Goal: Use online tool/utility: Utilize a website feature to perform a specific function

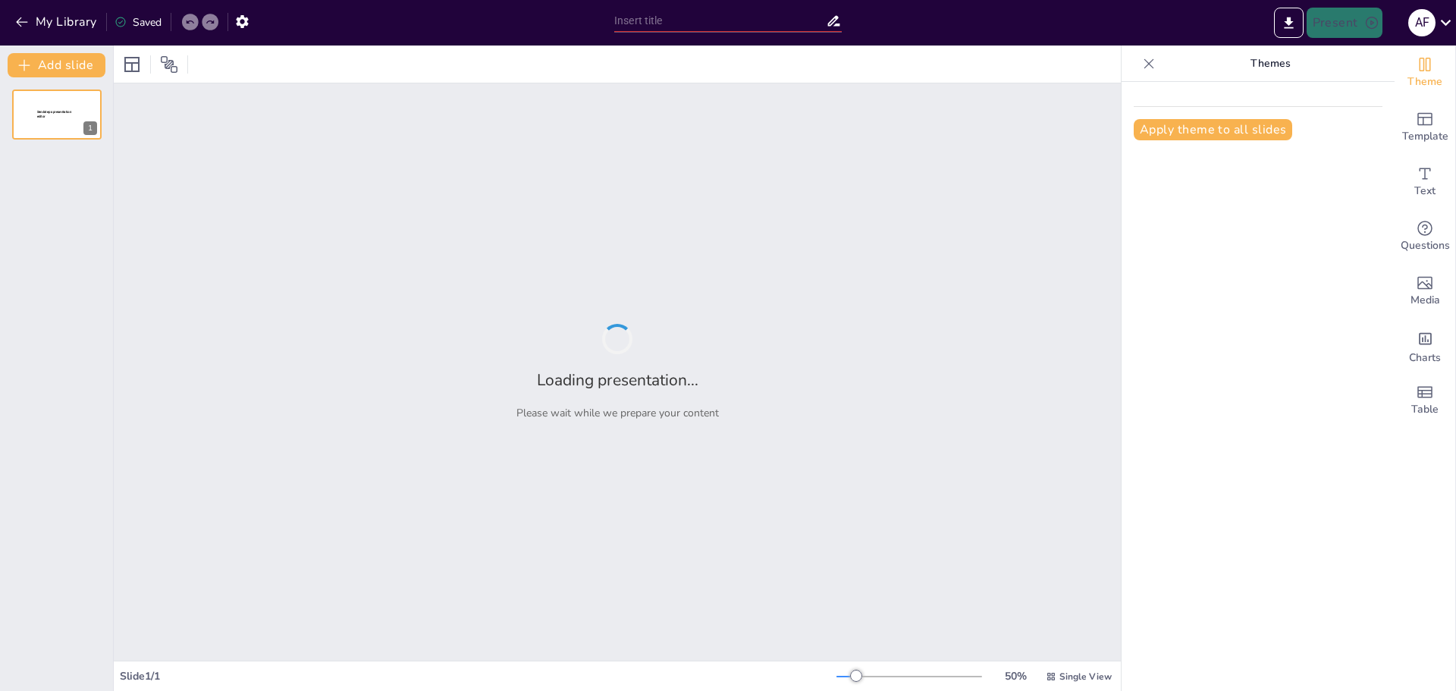
type input "Imported Corporate_Crypto_Treasury_Pitchdeck_v02.pptx"
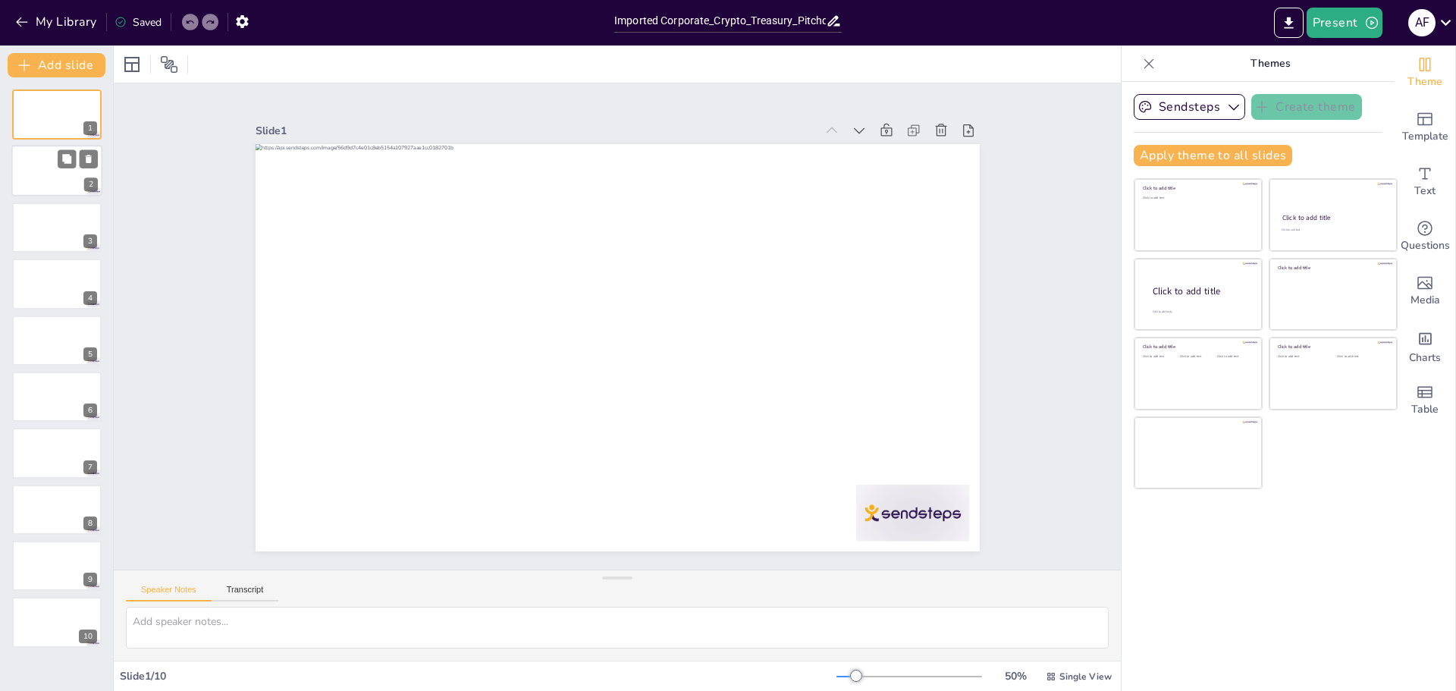
click at [63, 185] on div at bounding box center [56, 172] width 91 height 52
click at [69, 227] on div at bounding box center [56, 228] width 91 height 52
click at [66, 272] on icon at bounding box center [66, 271] width 9 height 9
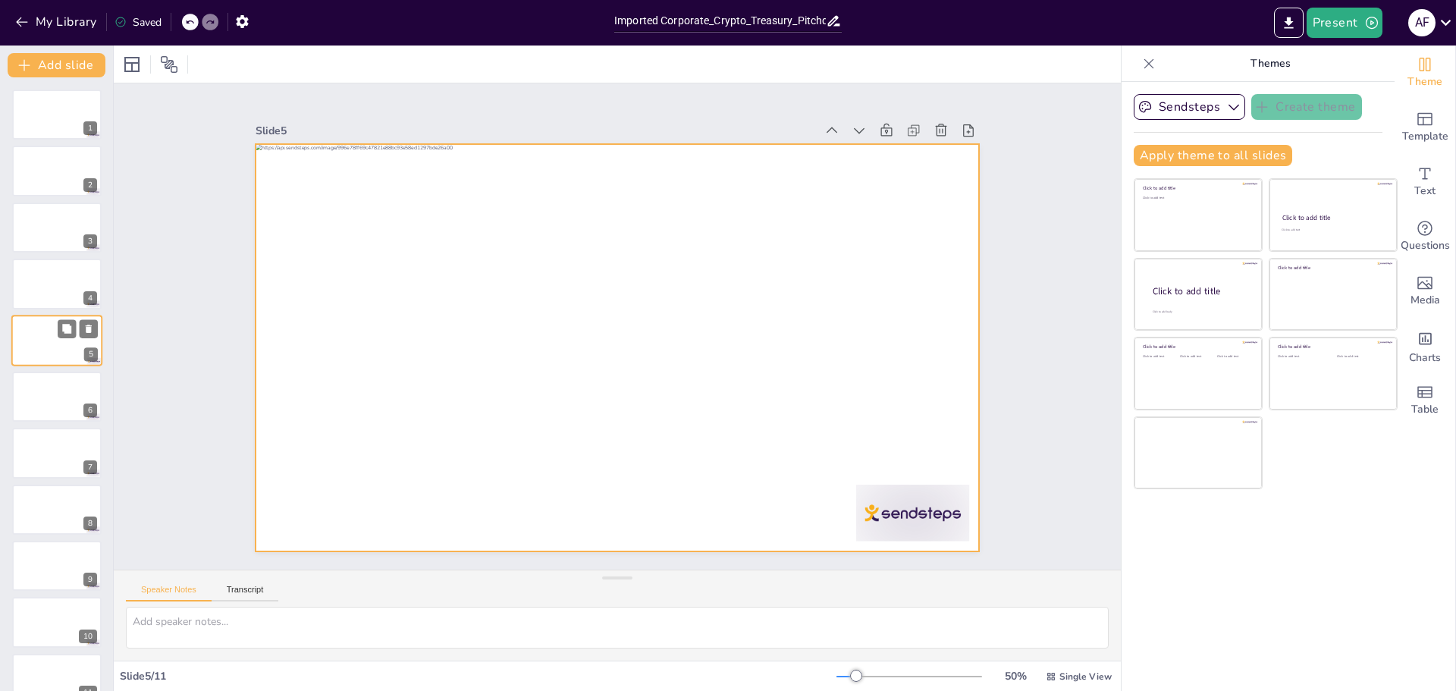
click at [64, 318] on div at bounding box center [56, 341] width 91 height 52
click at [59, 340] on div at bounding box center [56, 341] width 91 height 52
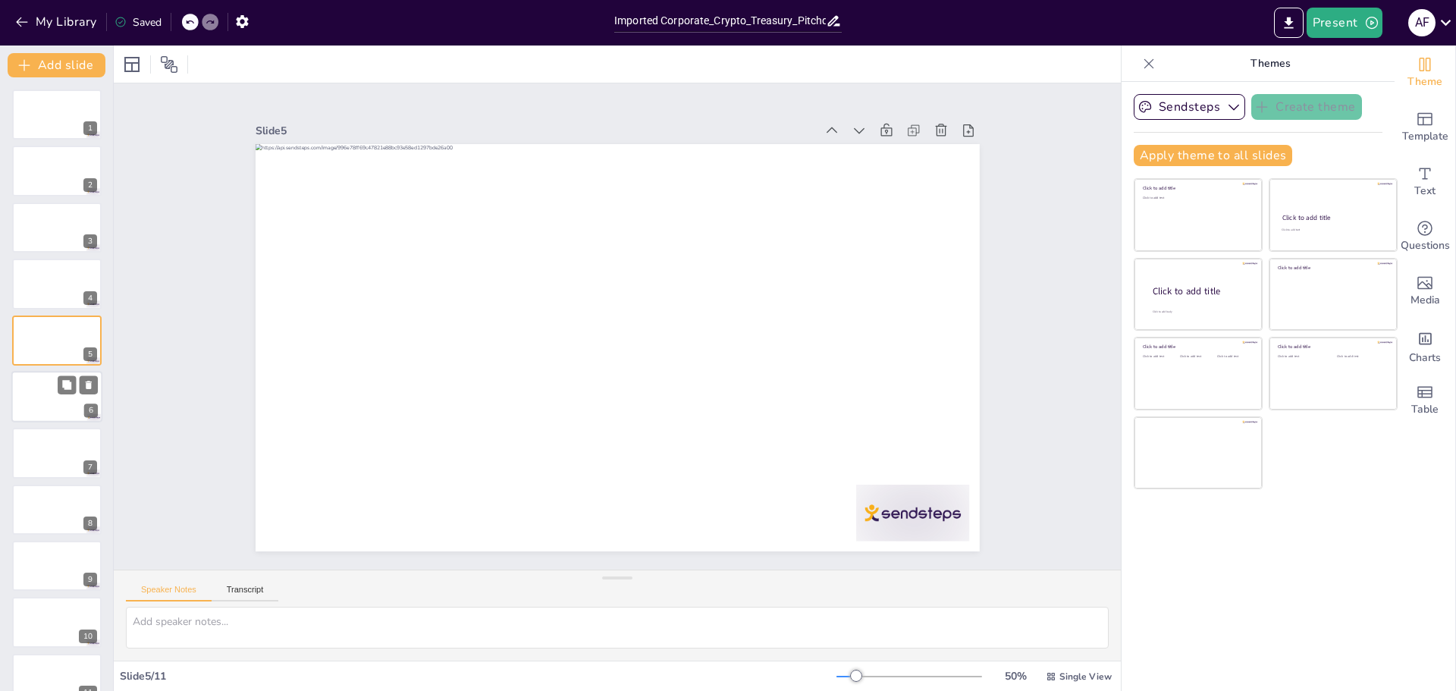
click at [40, 397] on div at bounding box center [56, 397] width 91 height 52
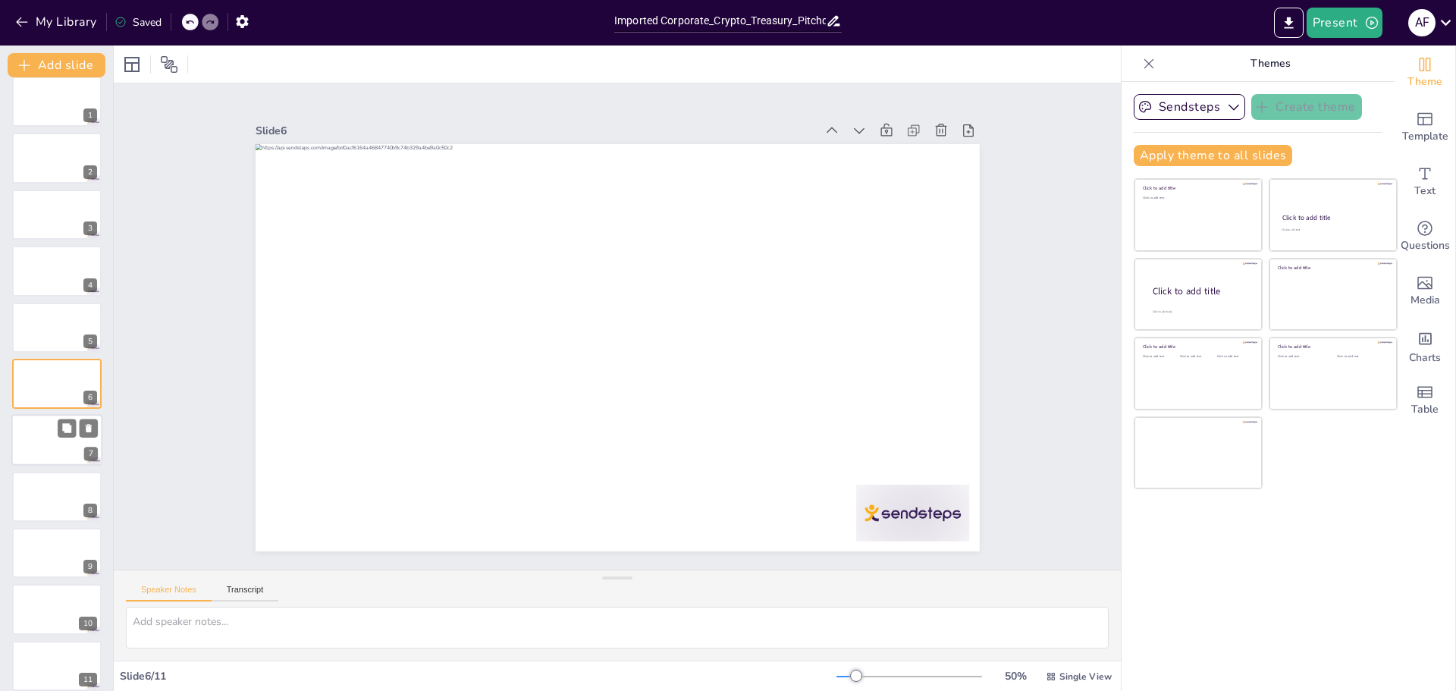
click at [44, 441] on div at bounding box center [56, 441] width 91 height 52
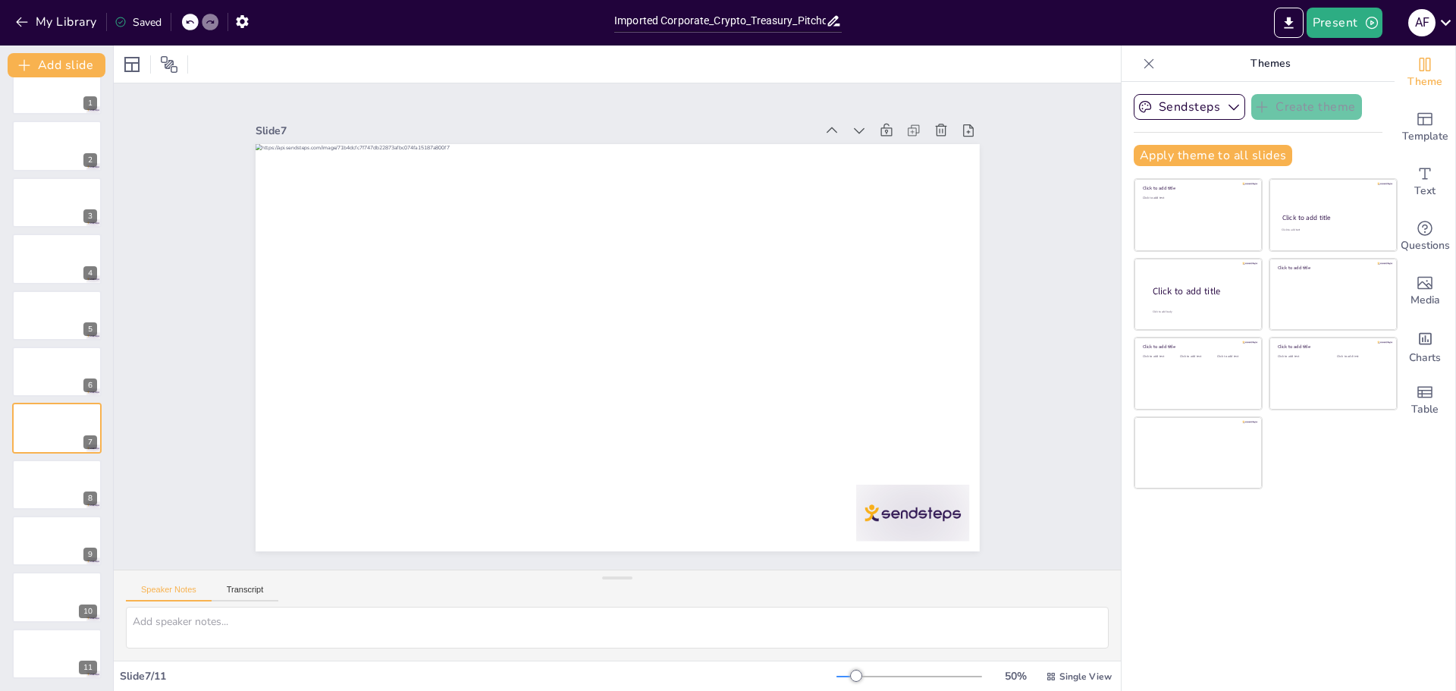
click at [1330, 162] on div "Apply theme to all slides" at bounding box center [1257, 155] width 249 height 21
click at [1226, 103] on icon "button" at bounding box center [1233, 106] width 15 height 15
click at [1220, 154] on button "Apply theme to all slides" at bounding box center [1212, 155] width 158 height 21
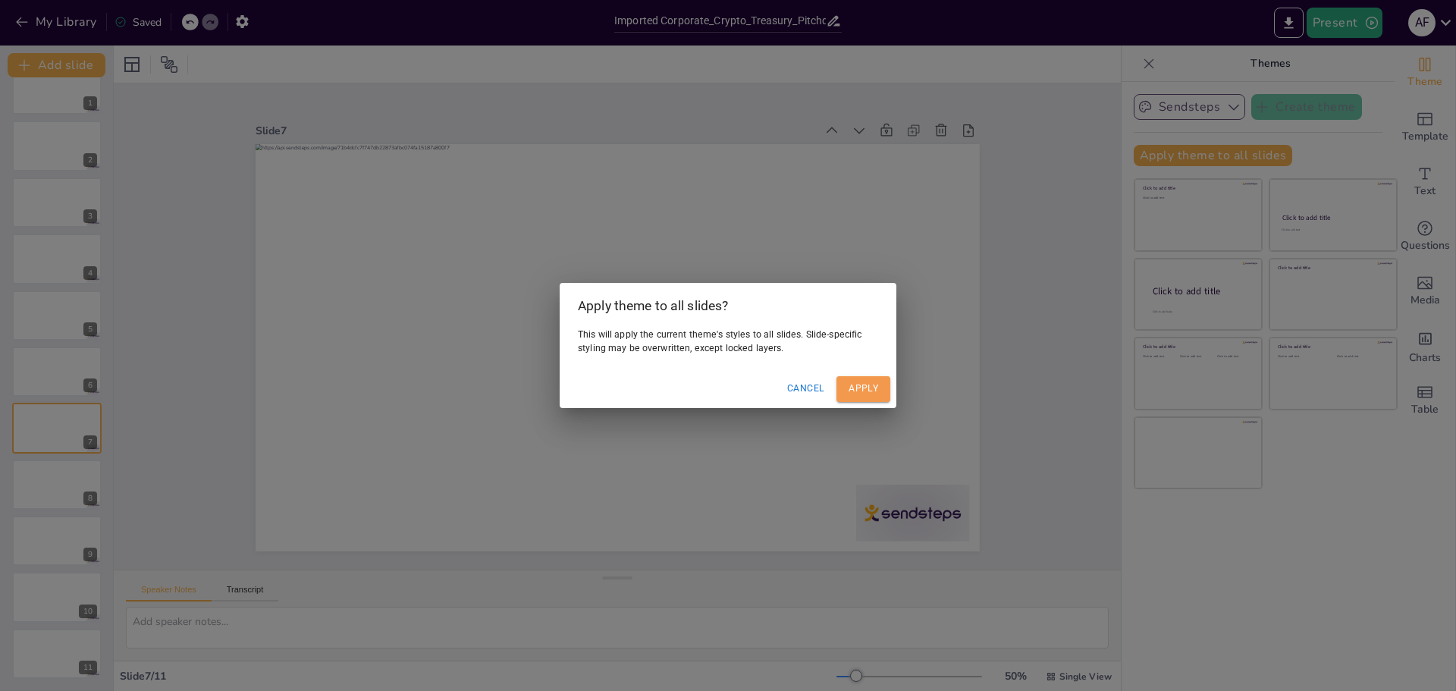
click at [867, 387] on button "Apply" at bounding box center [863, 388] width 54 height 25
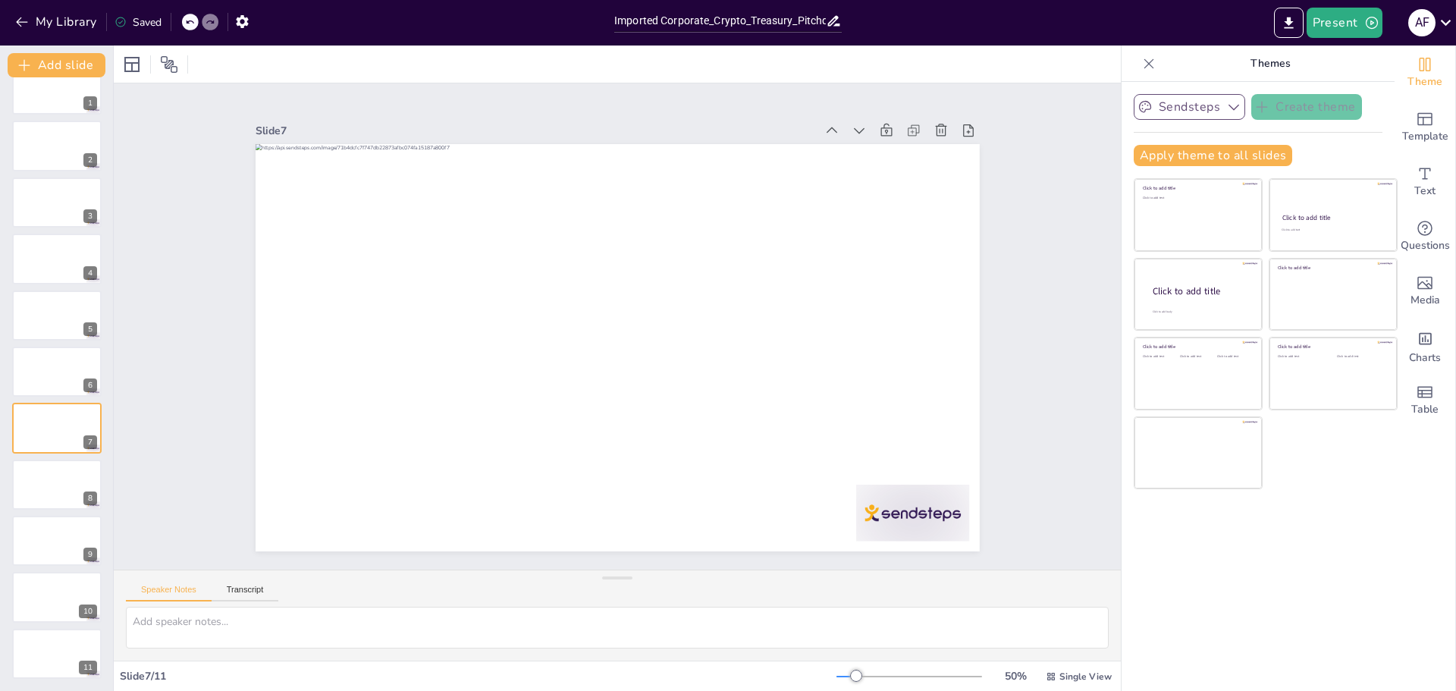
click at [1277, 56] on p "Themes" at bounding box center [1270, 63] width 218 height 36
click at [1420, 75] on span "Theme" at bounding box center [1424, 82] width 35 height 17
click at [1180, 158] on button "Apply theme to all slides" at bounding box center [1212, 155] width 158 height 21
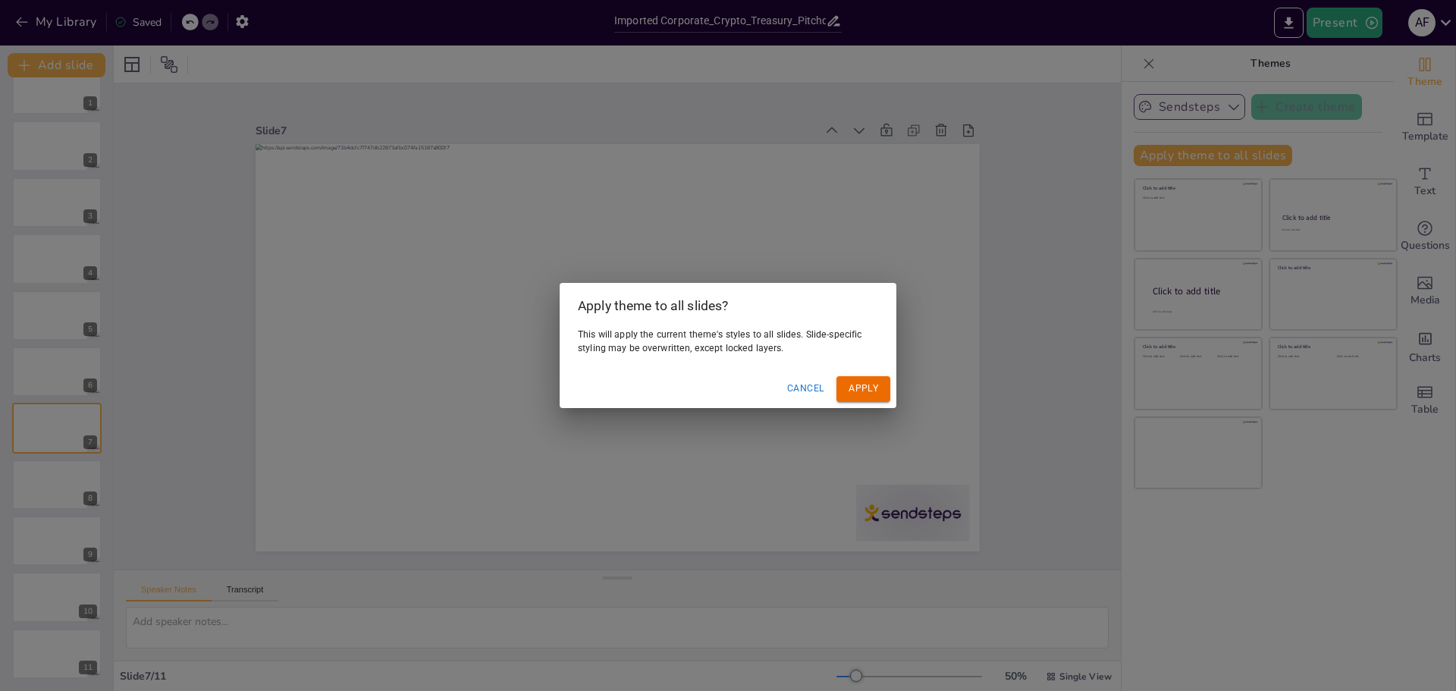
click at [862, 393] on button "Apply" at bounding box center [863, 388] width 54 height 25
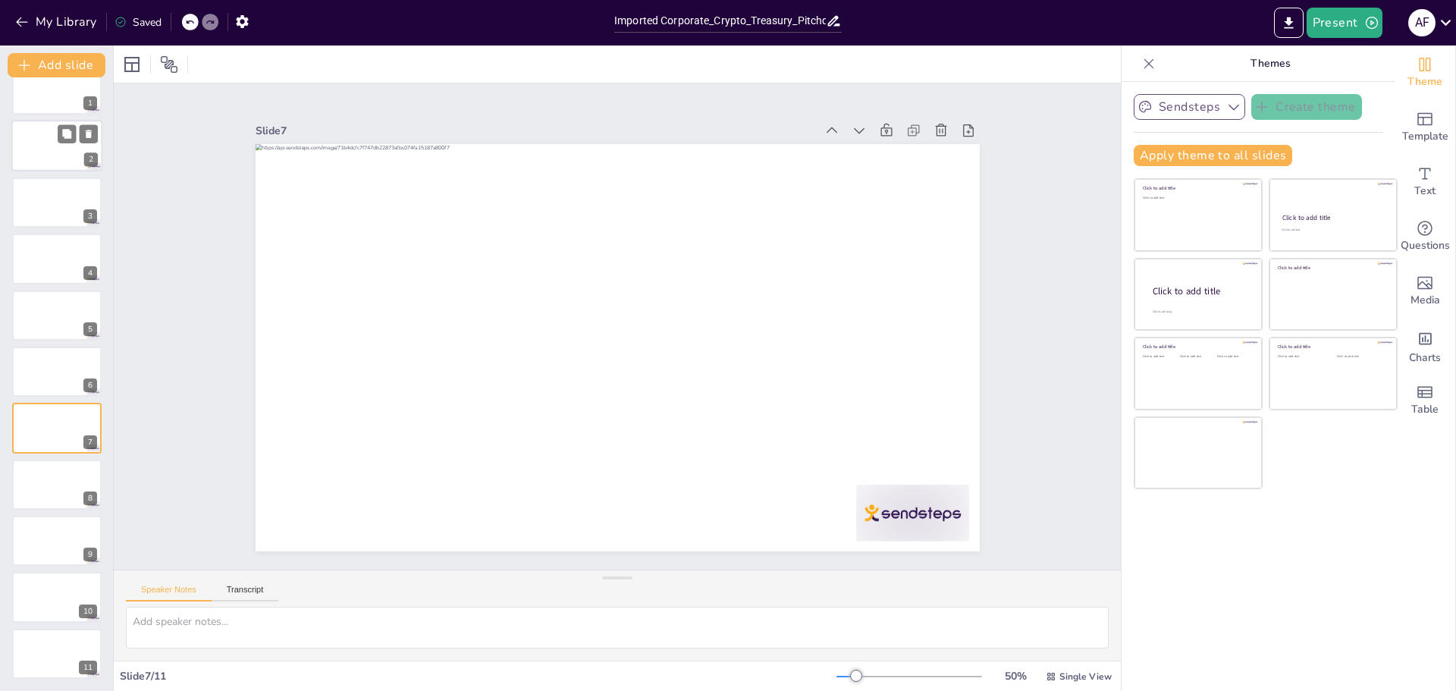
click at [52, 142] on div at bounding box center [56, 147] width 91 height 52
click at [941, 282] on icon at bounding box center [949, 290] width 16 height 17
click at [929, 243] on div at bounding box center [943, 257] width 28 height 28
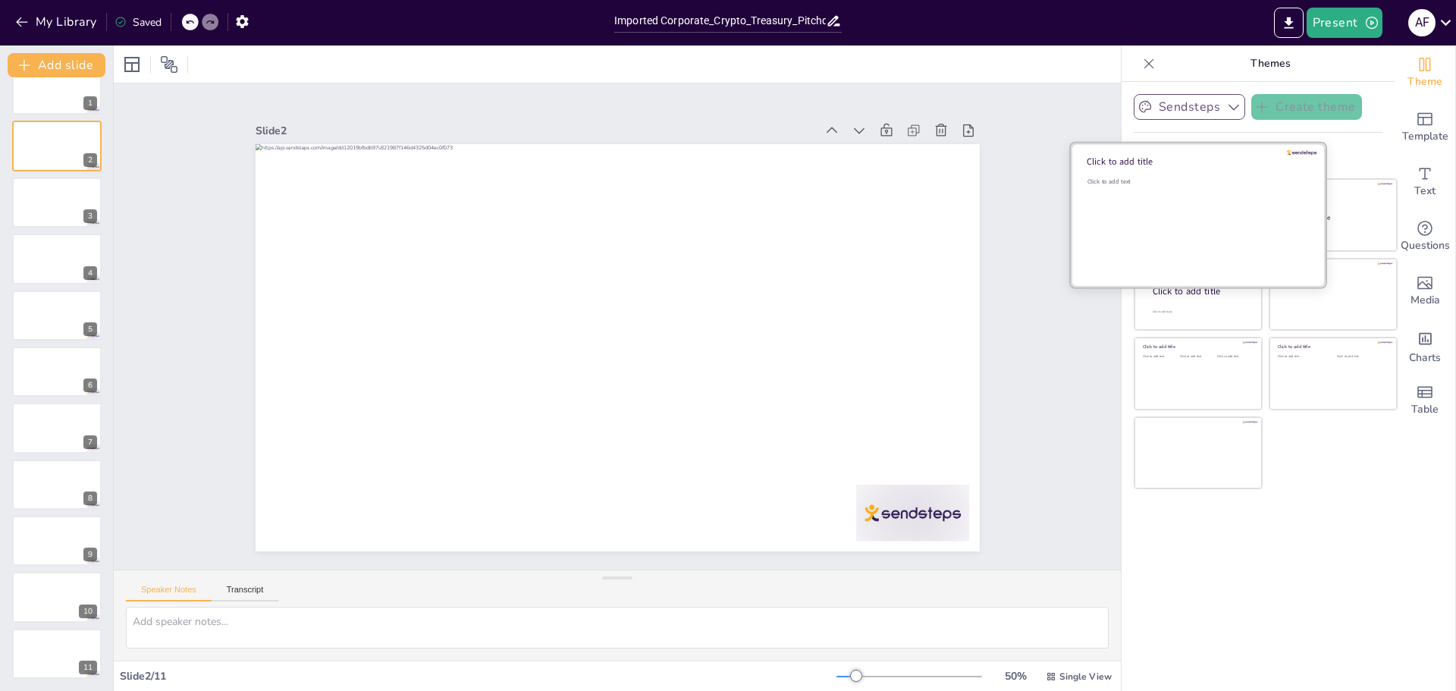
click at [1194, 212] on div "Click to add text" at bounding box center [1195, 224] width 217 height 94
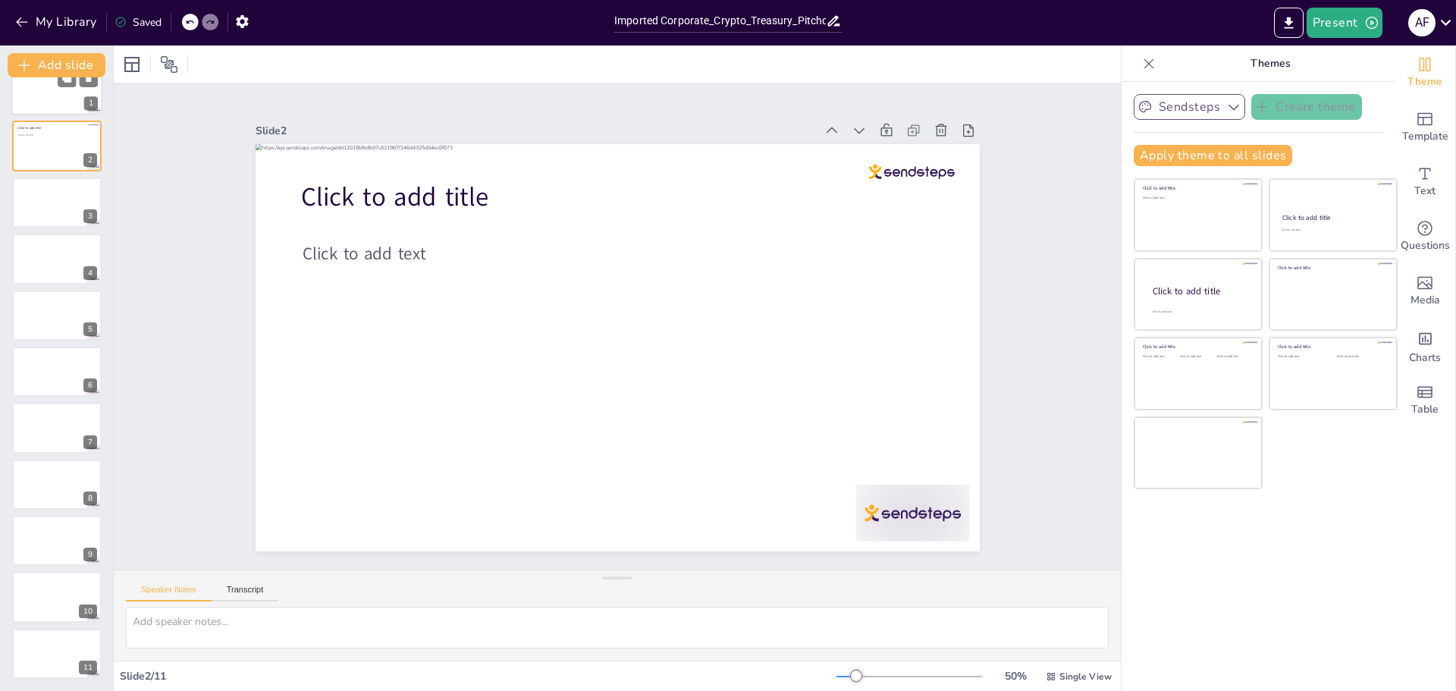
click at [39, 114] on div "1" at bounding box center [56, 90] width 91 height 52
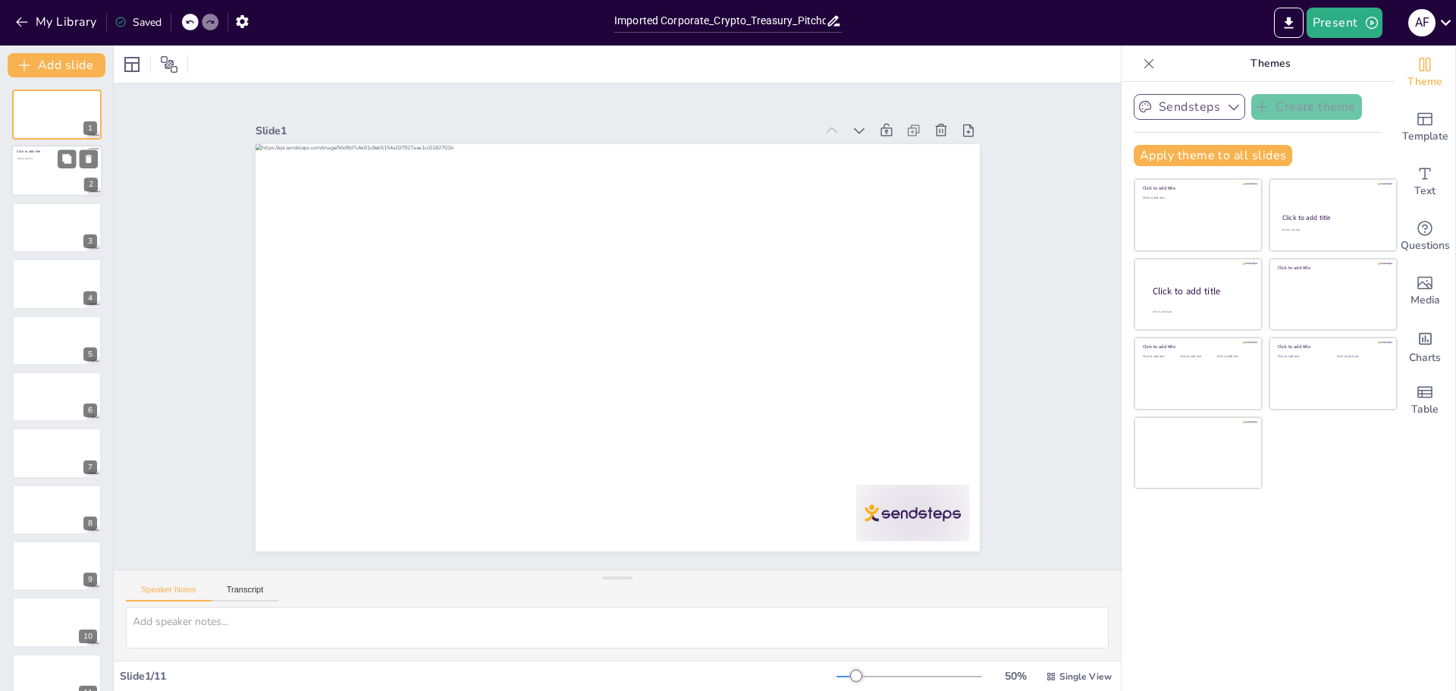
click at [46, 178] on div at bounding box center [56, 172] width 91 height 52
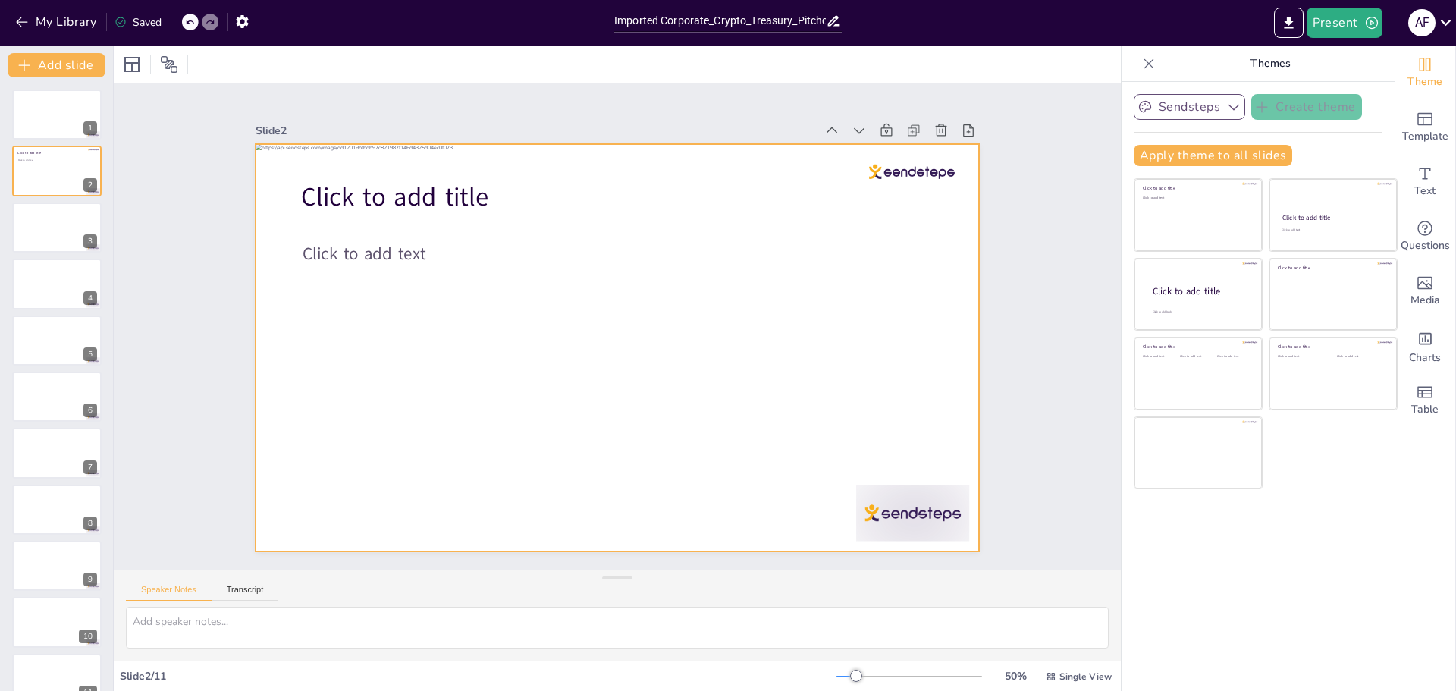
click at [456, 368] on div at bounding box center [598, 335] width 666 height 827
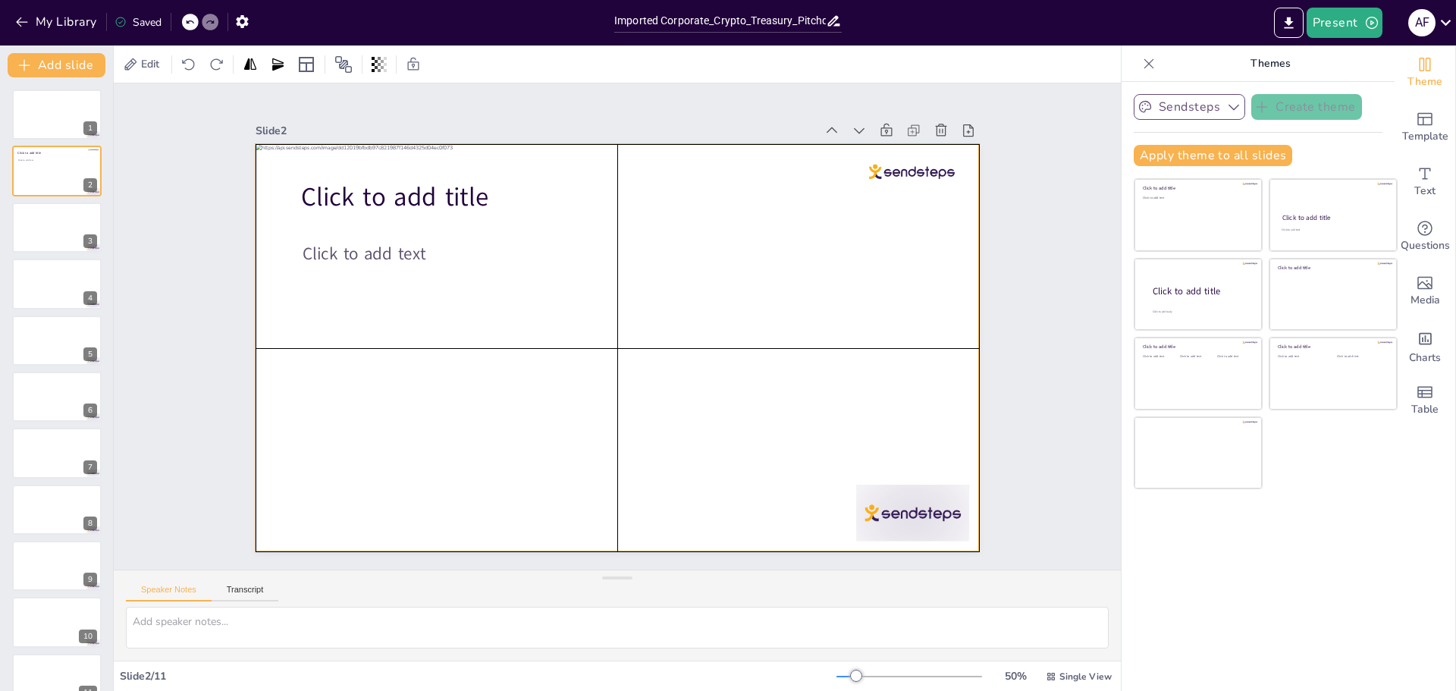
click at [553, 365] on div at bounding box center [618, 347] width 724 height 407
click at [553, 365] on div at bounding box center [605, 343] width 825 height 754
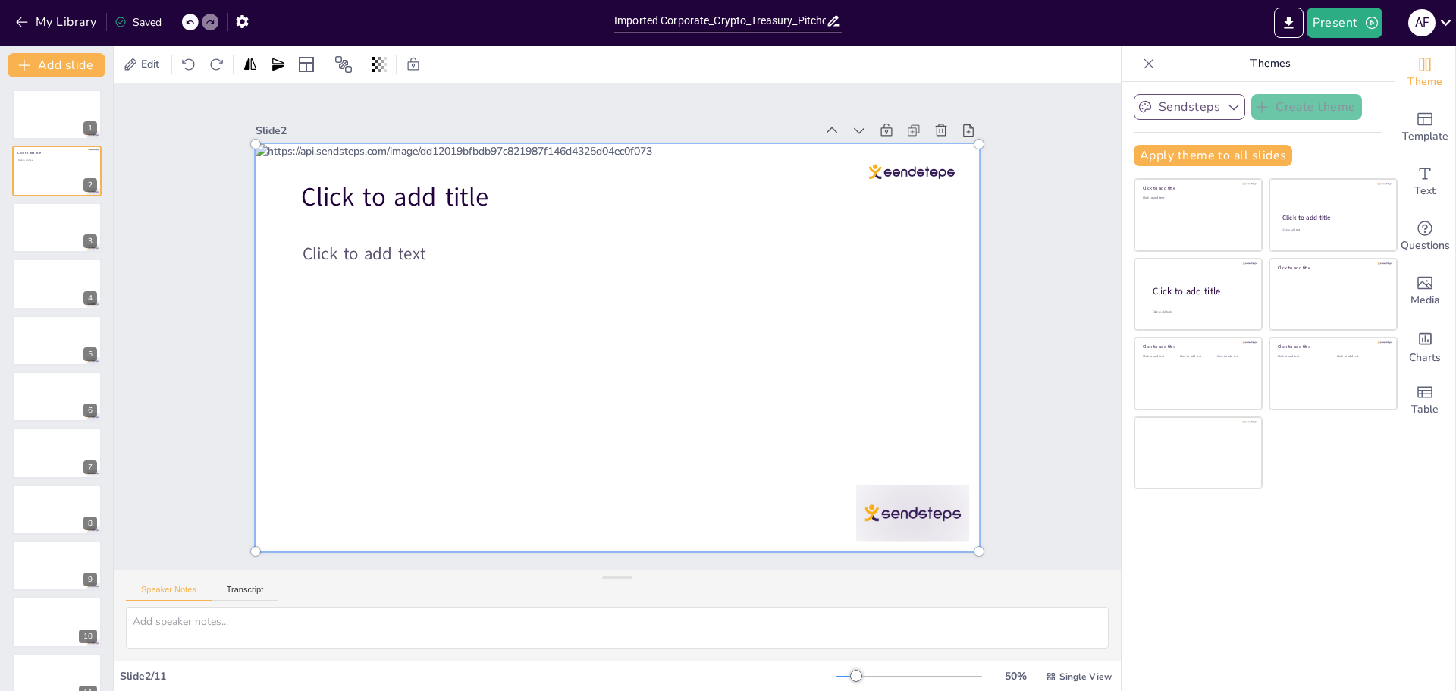
click at [622, 375] on div at bounding box center [617, 347] width 742 height 425
drag, startPoint x: 538, startPoint y: 363, endPoint x: 431, endPoint y: 326, distance: 112.5
click at [530, 363] on div at bounding box center [603, 342] width 836 height 813
drag, startPoint x: 412, startPoint y: 315, endPoint x: 472, endPoint y: 378, distance: 86.9
click at [472, 378] on div at bounding box center [606, 344] width 855 height 739
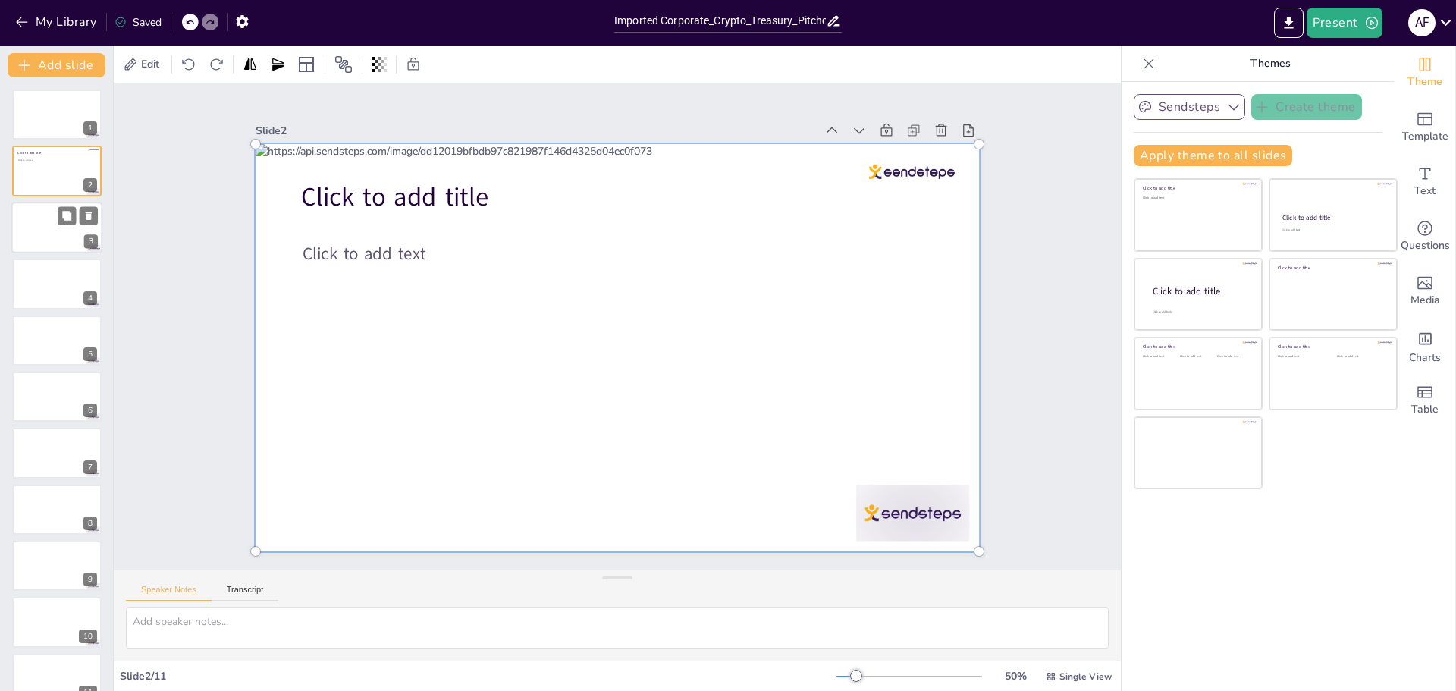
click at [34, 240] on div at bounding box center [56, 228] width 91 height 52
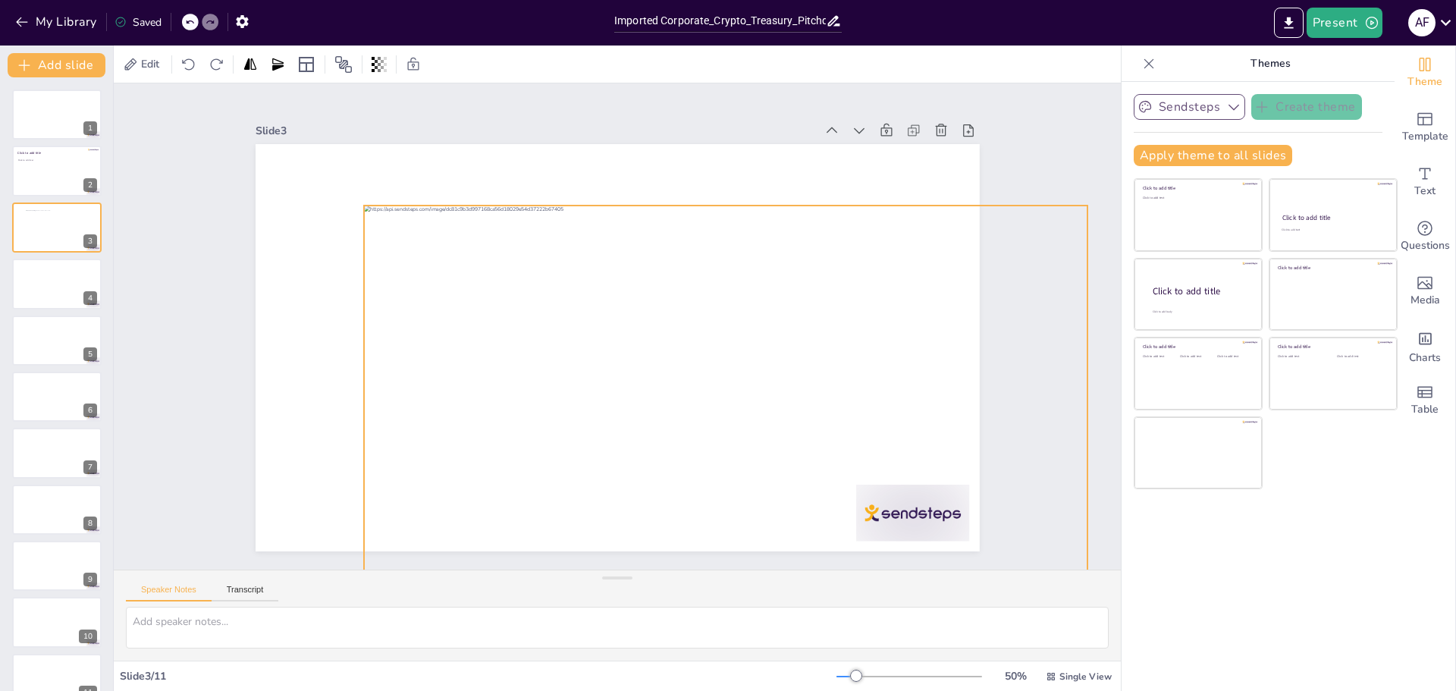
drag, startPoint x: 390, startPoint y: 371, endPoint x: 488, endPoint y: 378, distance: 98.1
click at [488, 378] on div at bounding box center [694, 438] width 814 height 611
click at [43, 407] on div at bounding box center [56, 397] width 91 height 52
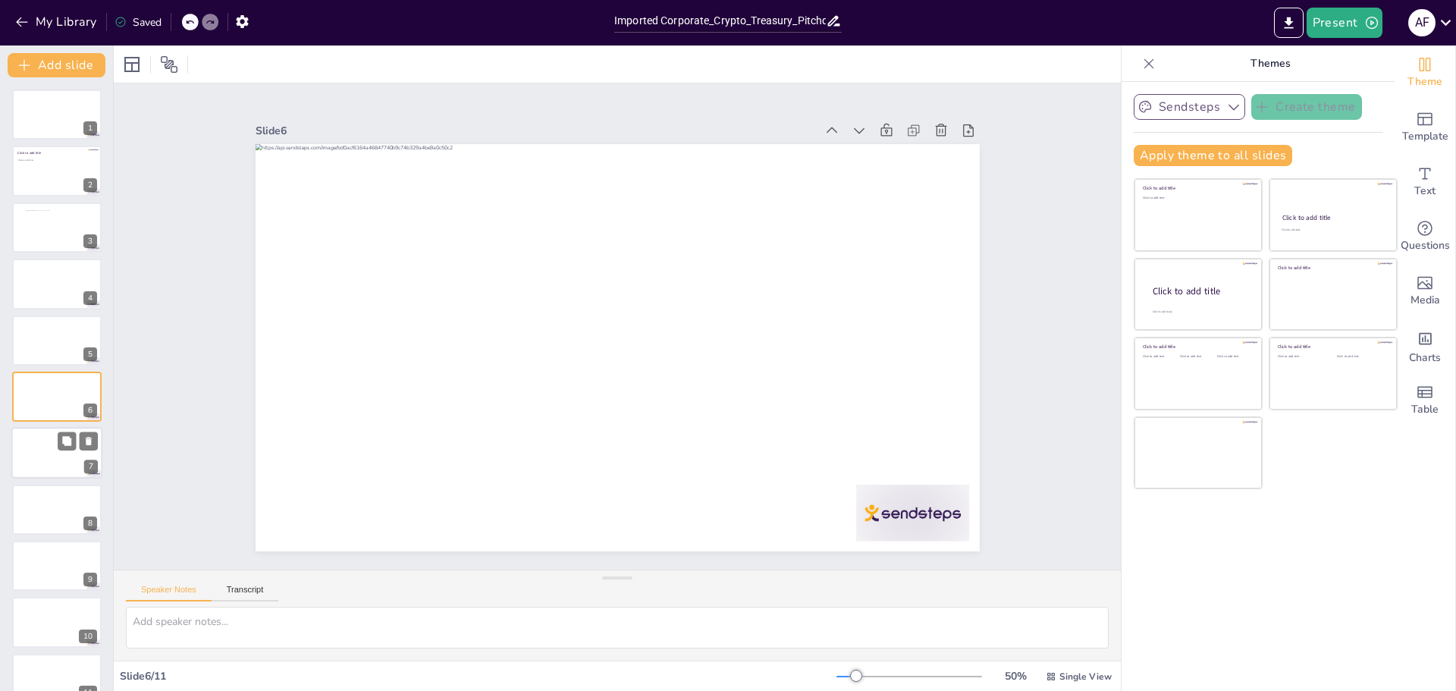
scroll to position [13, 0]
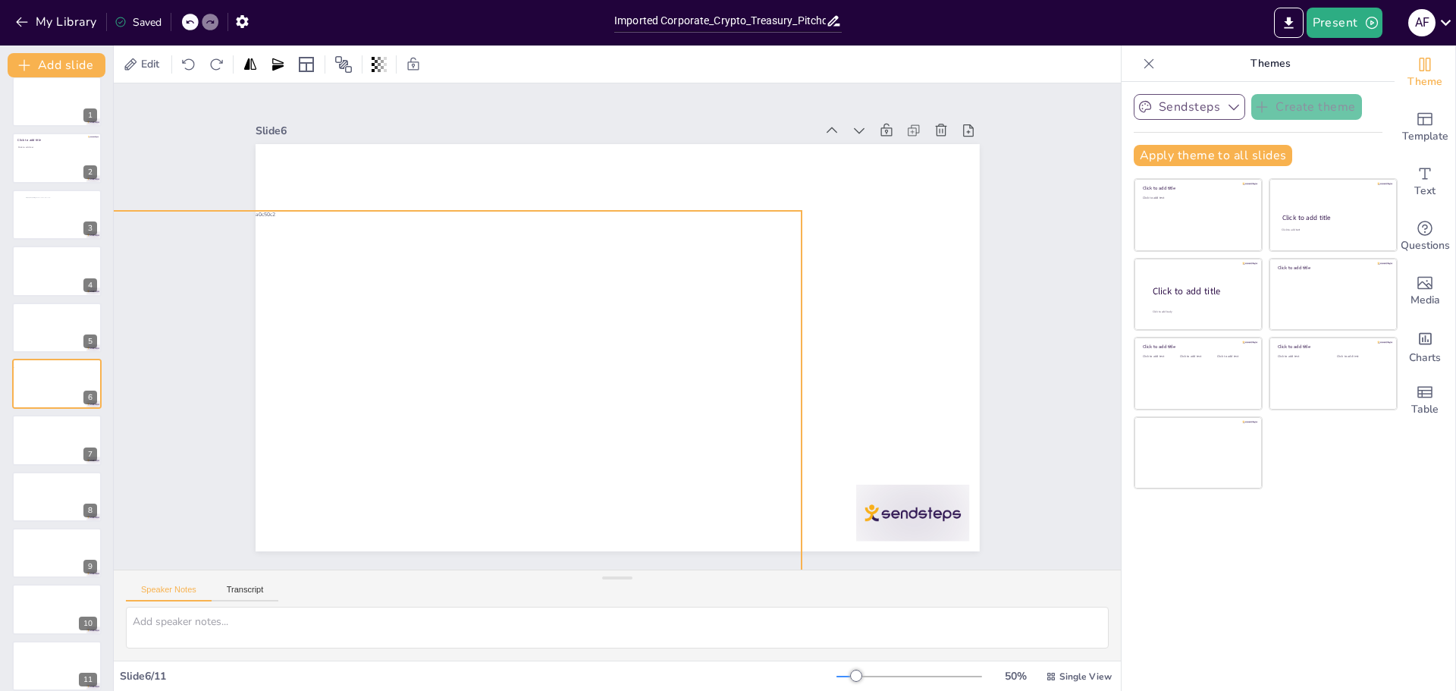
drag, startPoint x: 428, startPoint y: 350, endPoint x: 258, endPoint y: 415, distance: 182.4
click at [258, 415] on div at bounding box center [420, 314] width 830 height 714
click at [1425, 21] on div "A F" at bounding box center [1421, 22] width 27 height 27
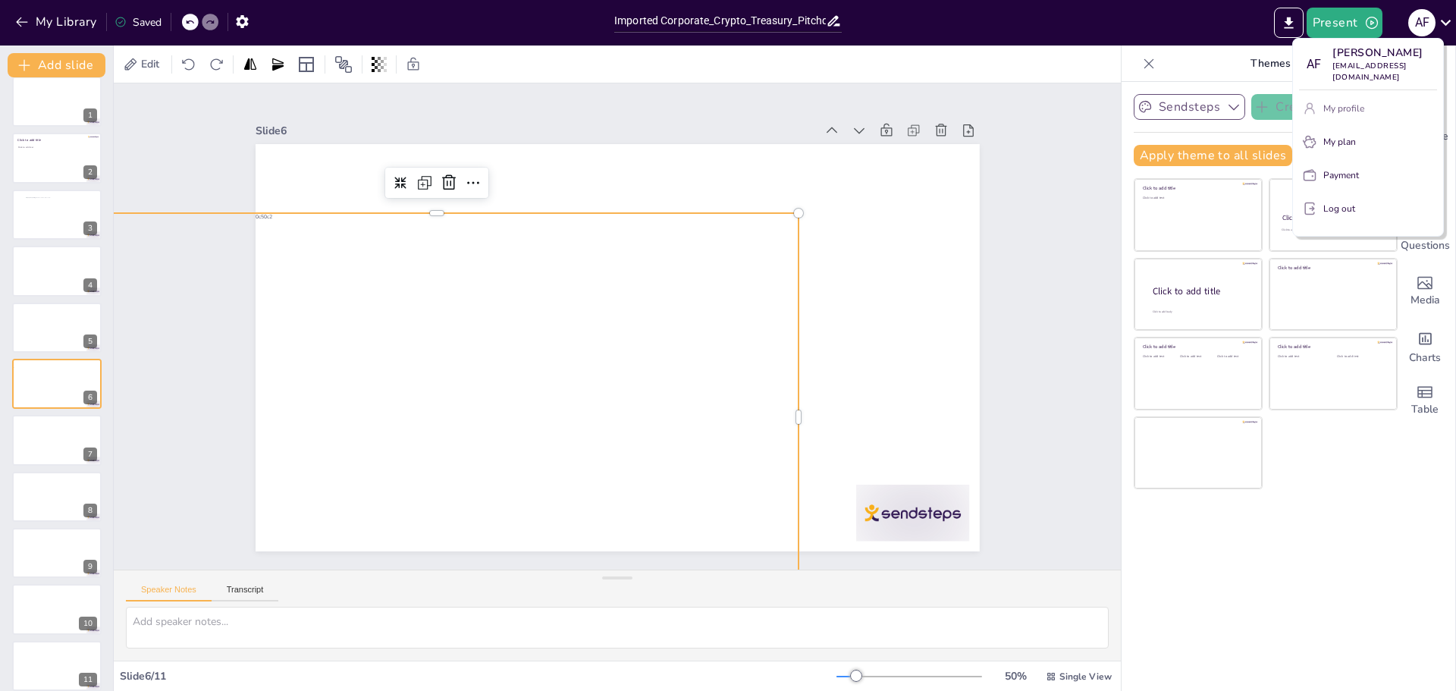
click at [1355, 102] on p "My profile" at bounding box center [1343, 109] width 41 height 14
